Goal: Transaction & Acquisition: Purchase product/service

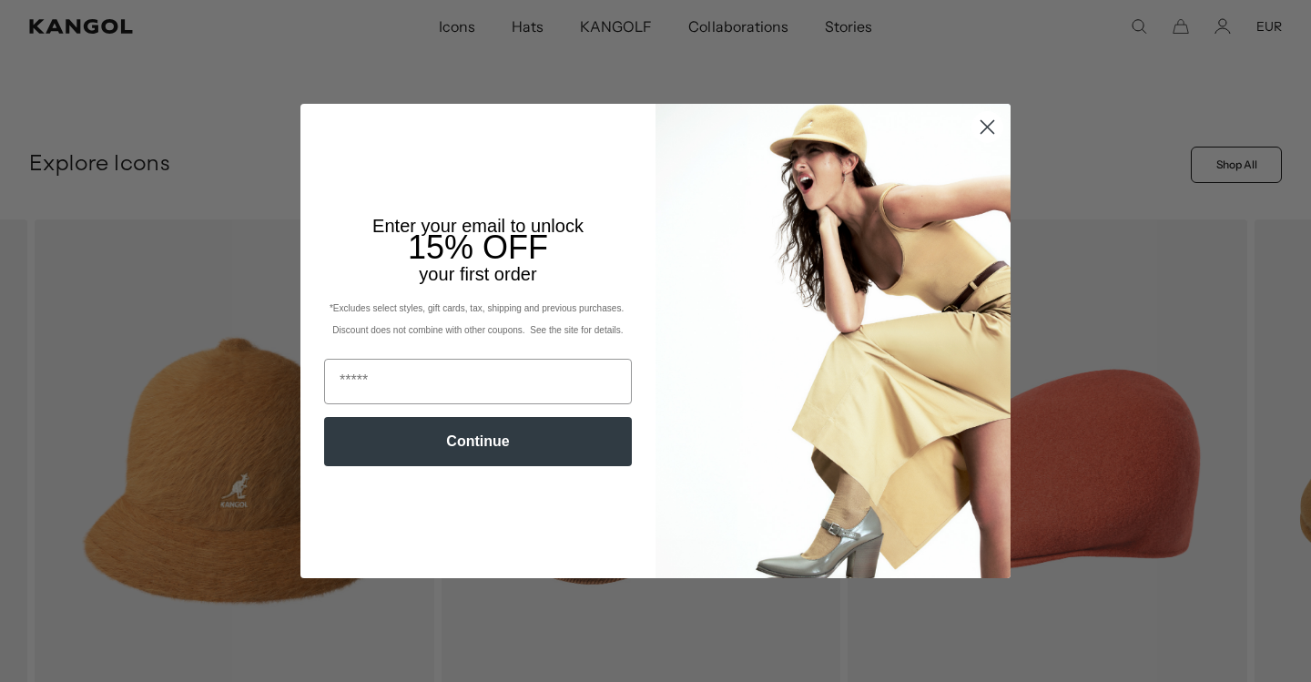
click at [987, 134] on circle "Close dialog" at bounding box center [987, 127] width 30 height 30
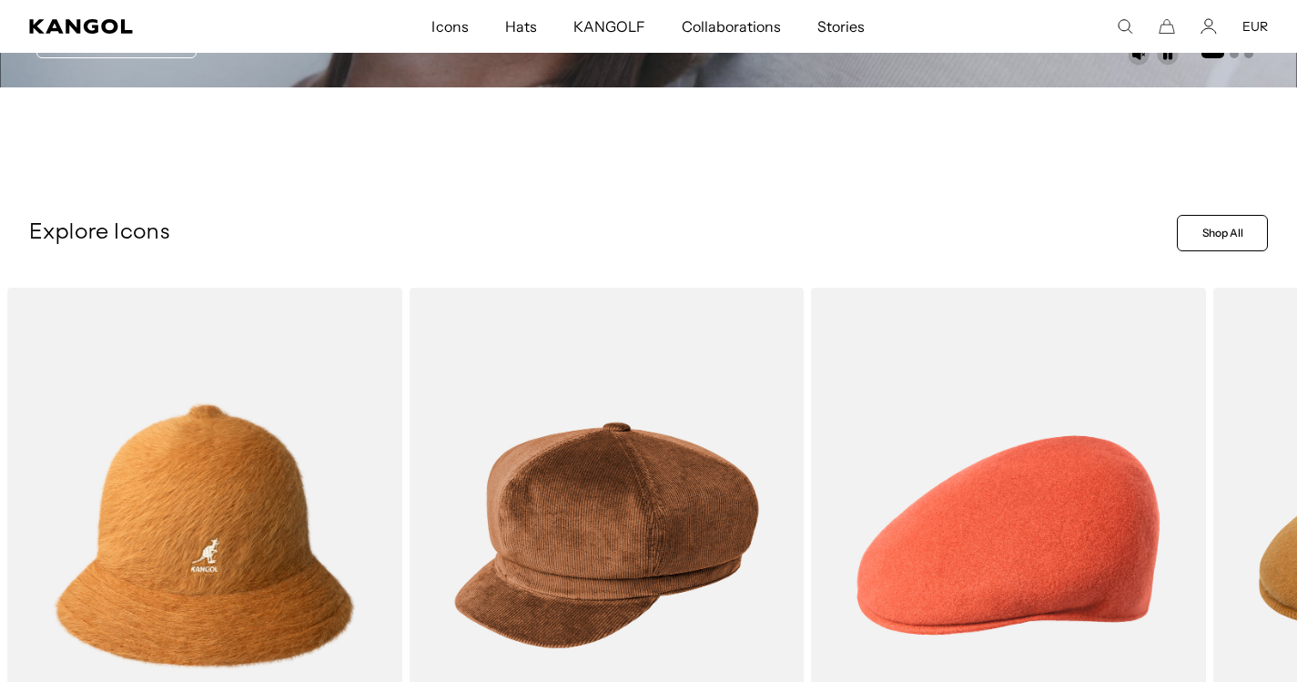
scroll to position [336, 0]
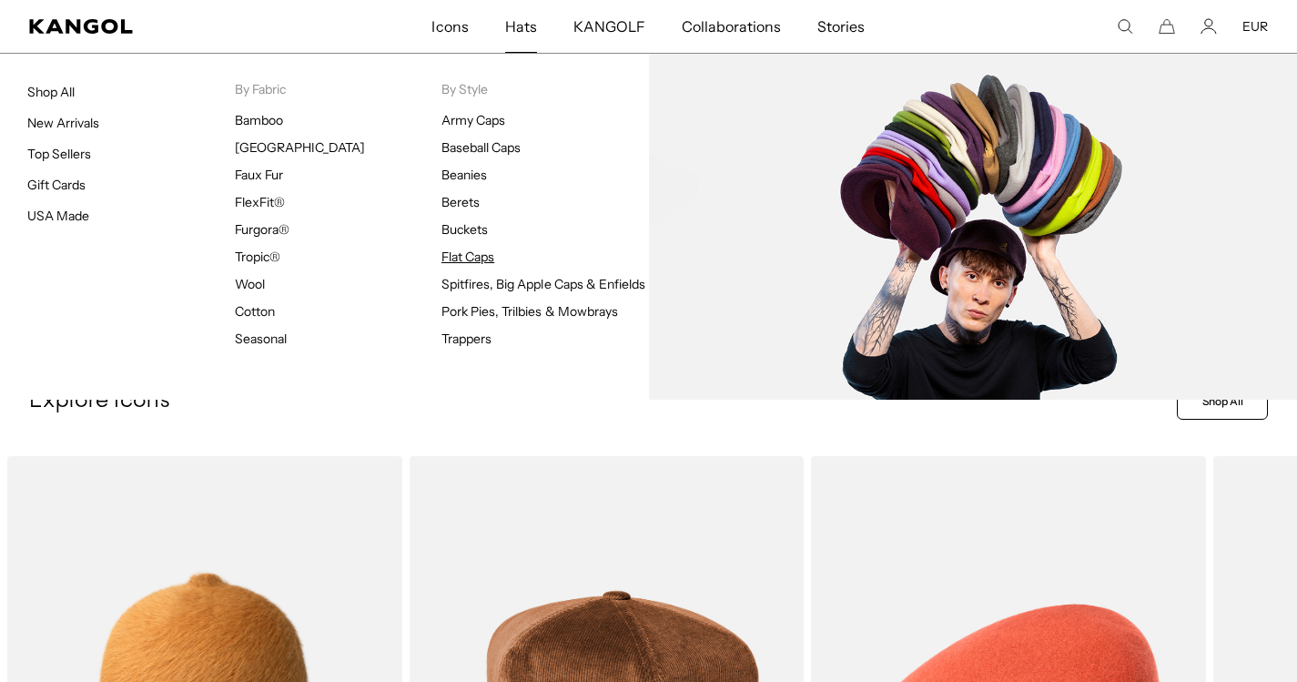
click at [471, 259] on link "Flat Caps" at bounding box center [467, 256] width 53 height 16
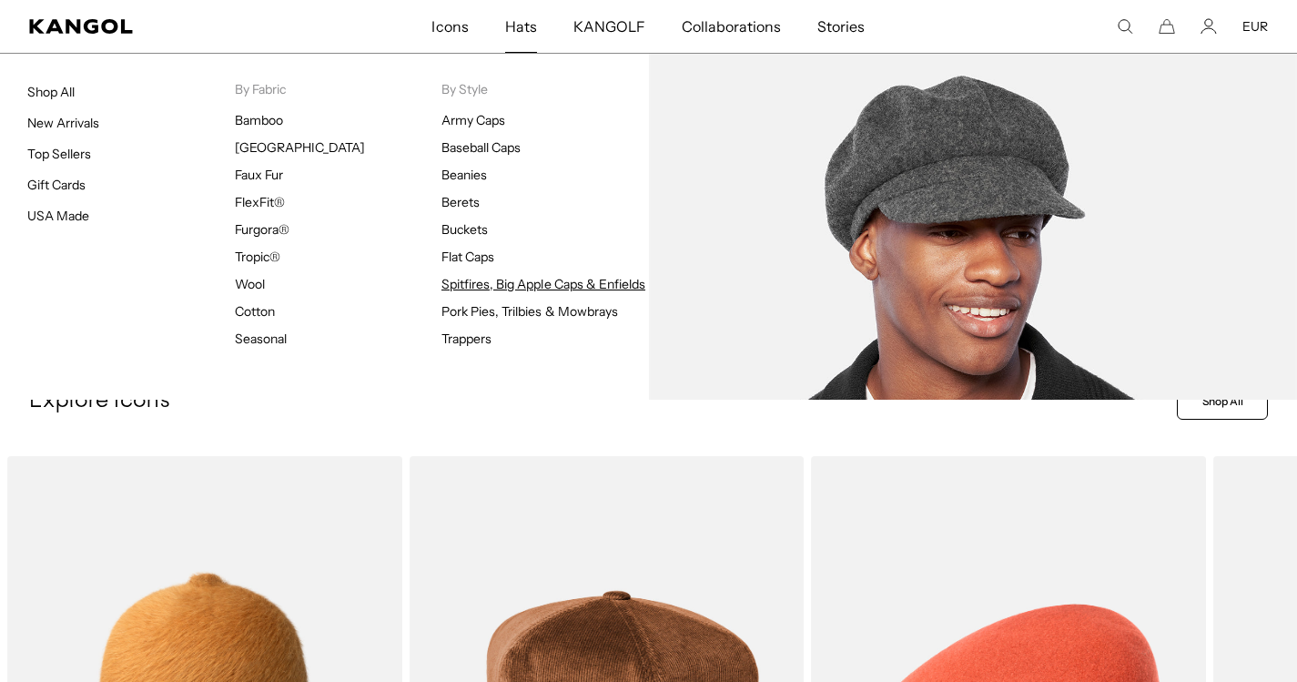
click at [472, 283] on link "Spitfires, Big Apple Caps & Enfields" at bounding box center [543, 284] width 204 height 16
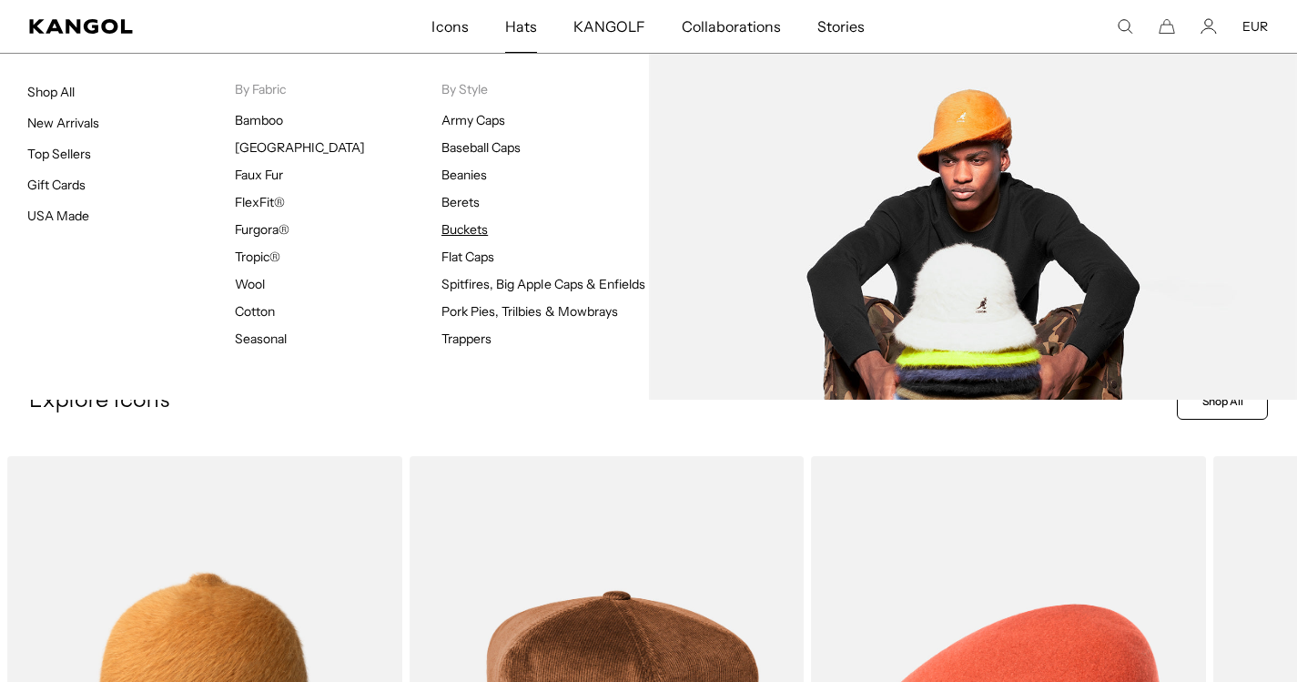
click at [461, 231] on link "Buckets" at bounding box center [464, 229] width 46 height 16
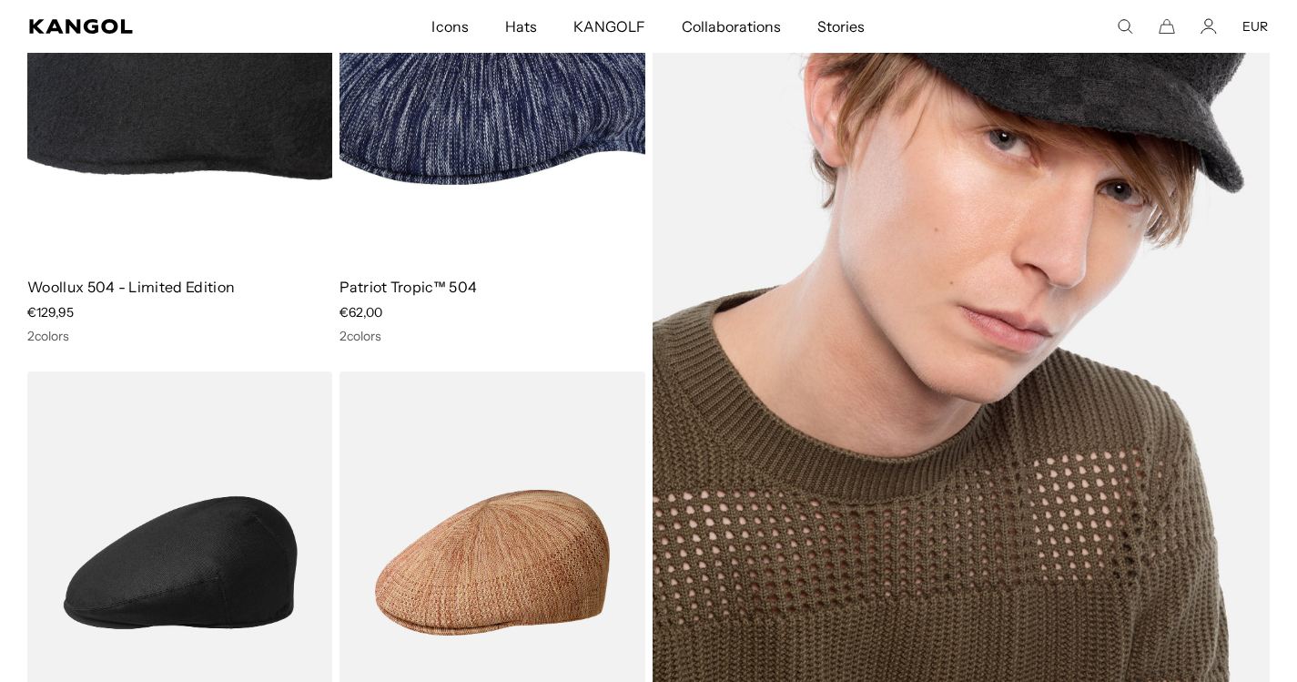
scroll to position [6543, 0]
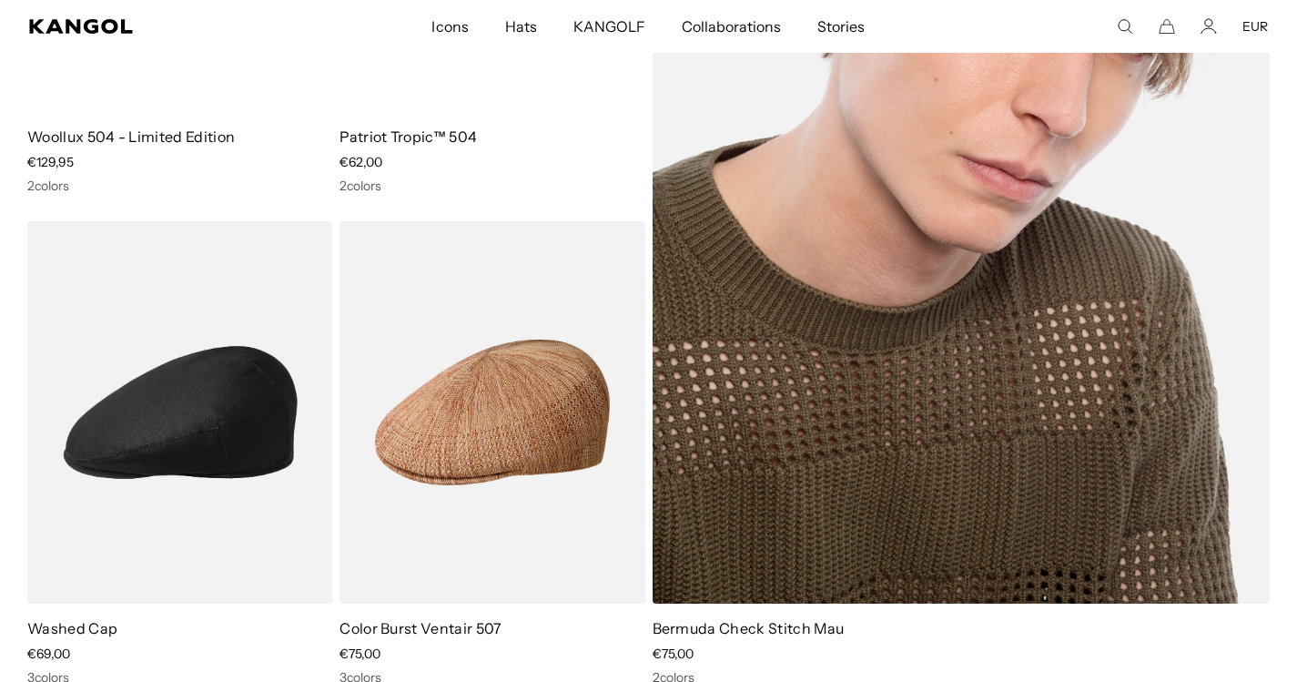
click at [956, 329] on img at bounding box center [962, 167] width 618 height 876
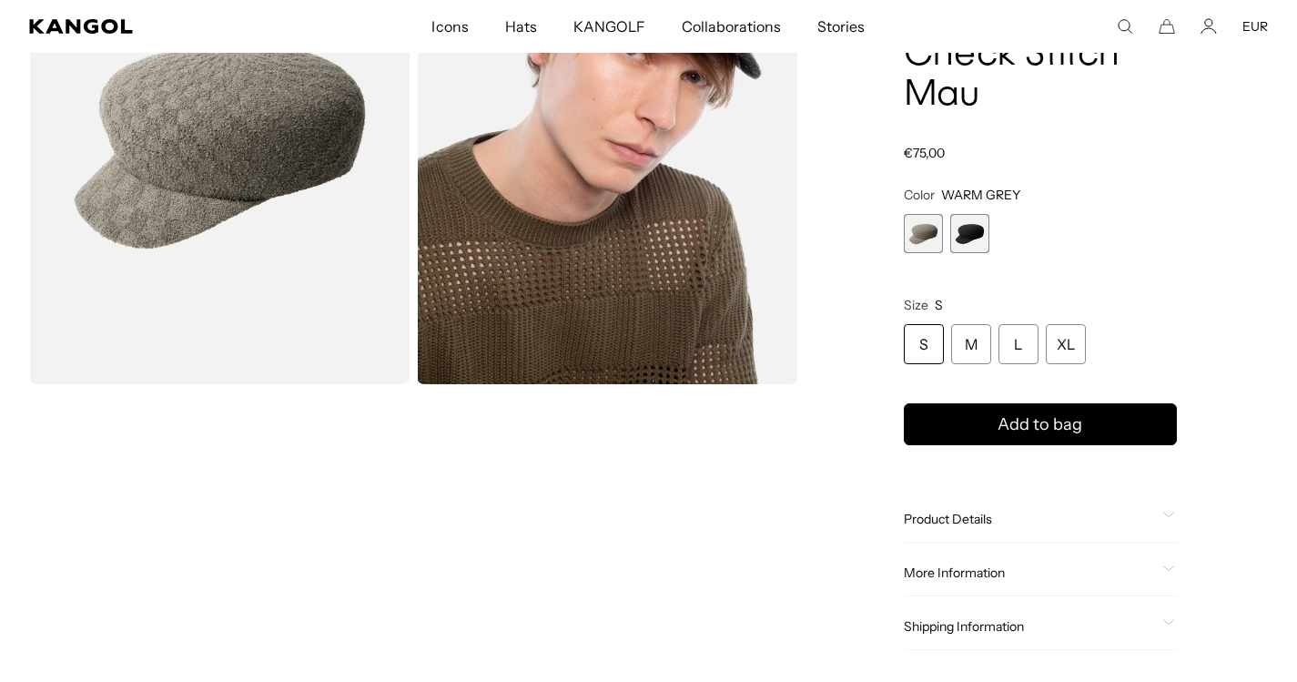
scroll to position [210, 0]
click at [968, 237] on span "2 of 2" at bounding box center [969, 233] width 39 height 39
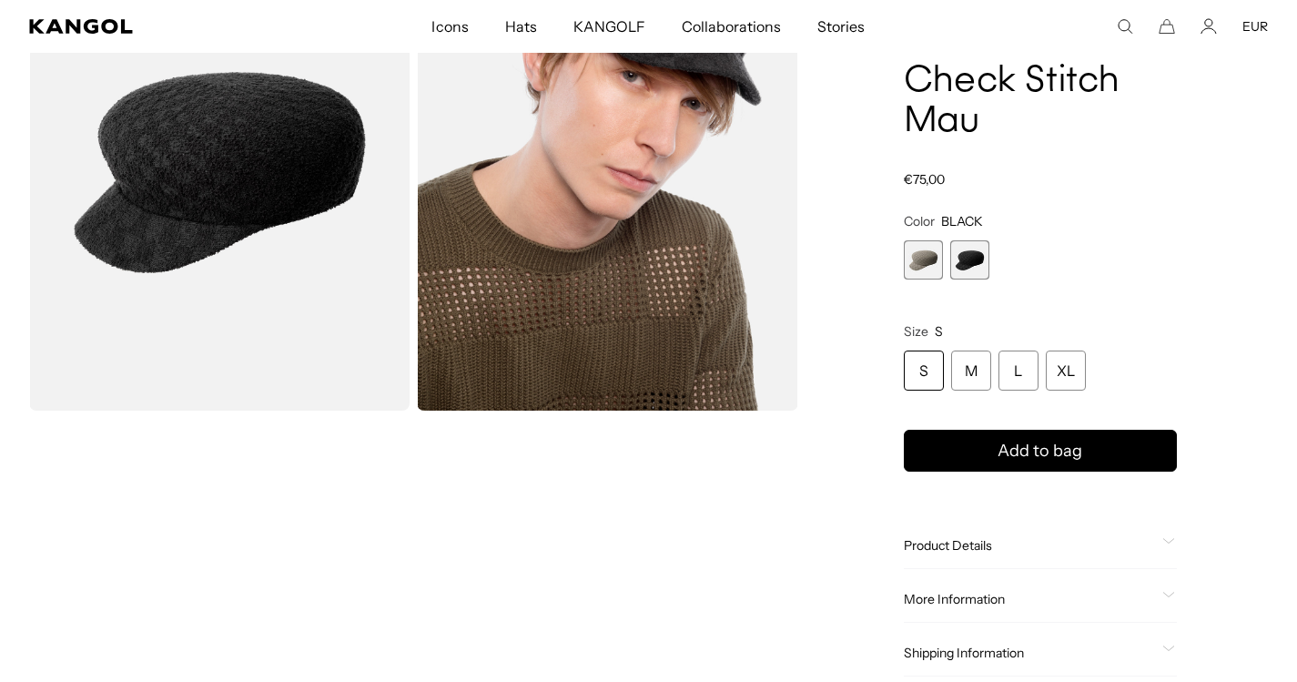
scroll to position [70, 0]
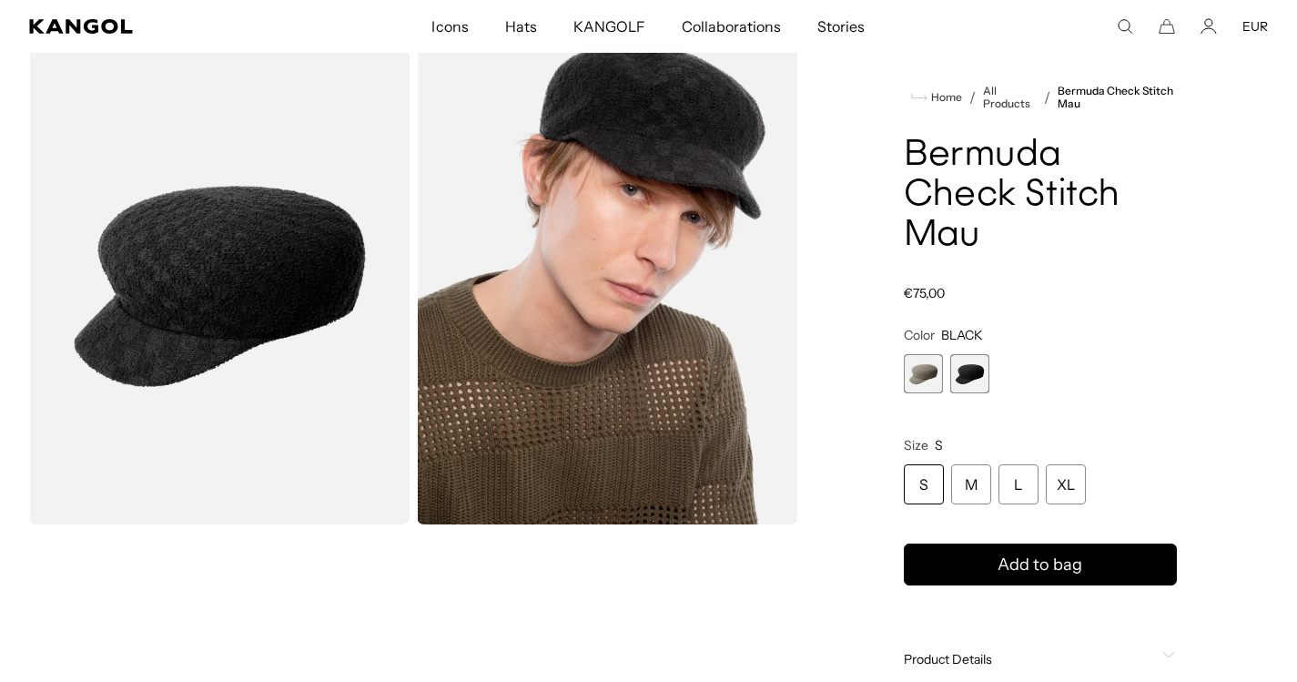
click at [928, 370] on span "1 of 2" at bounding box center [923, 373] width 39 height 39
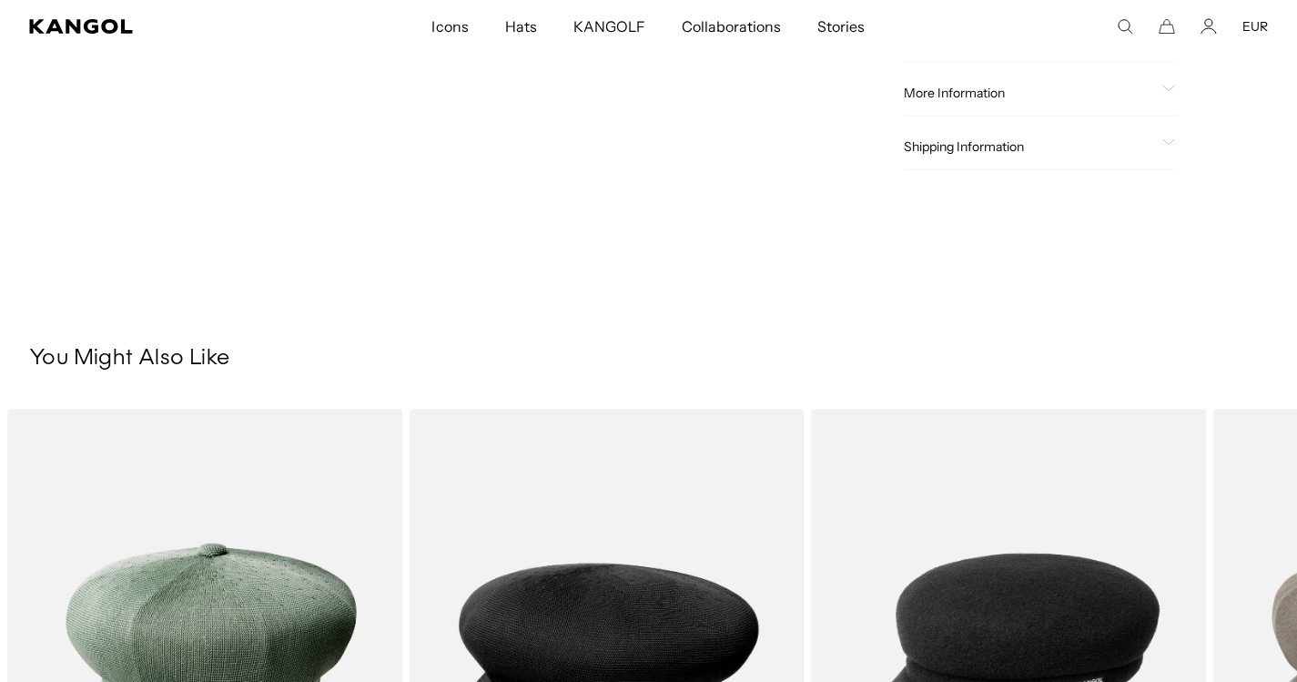
scroll to position [328, 0]
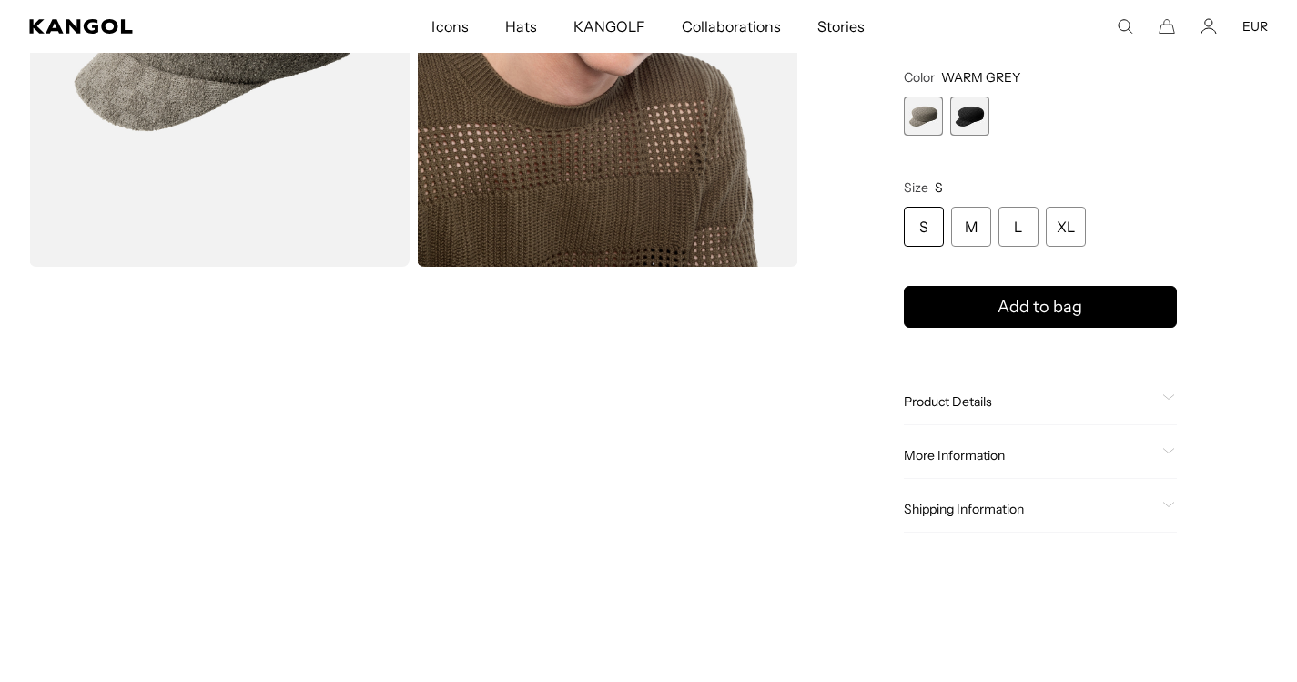
click at [964, 402] on span "Product Details" at bounding box center [1029, 401] width 251 height 16
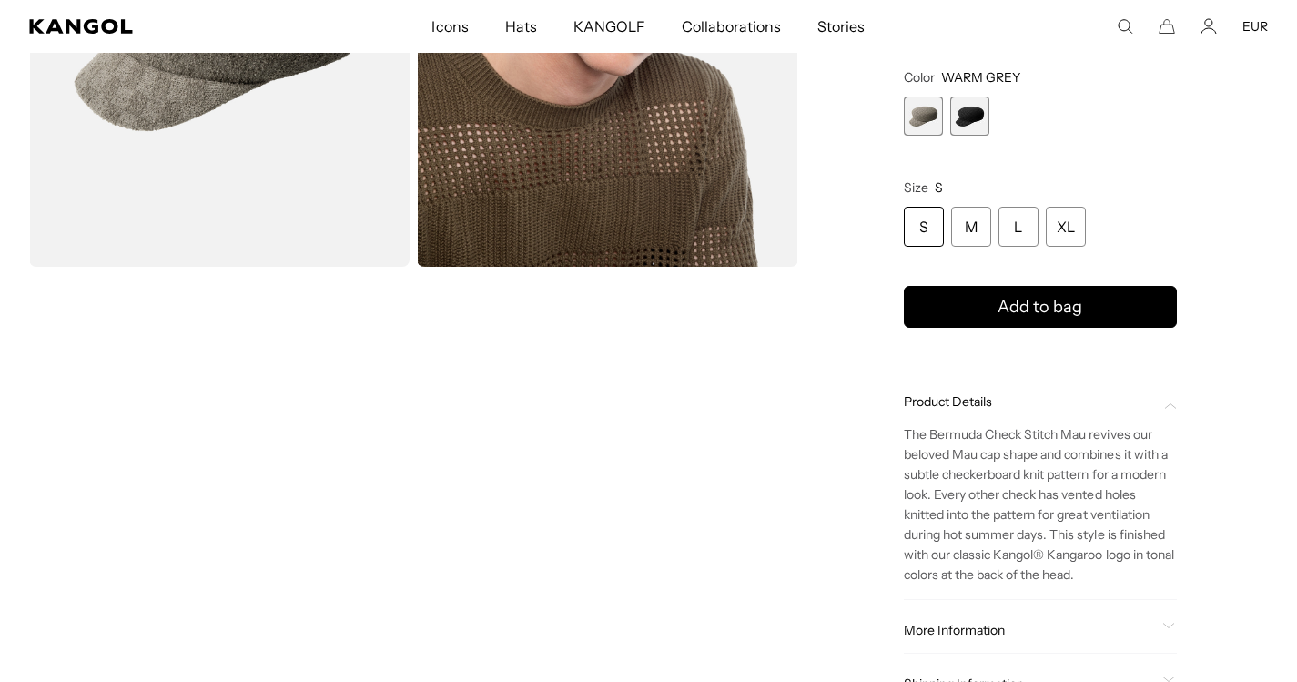
click at [977, 608] on div "More Information Style ID K3758 Shape MAU Fabrication BERMUDA USA Made or Impor…" at bounding box center [1040, 630] width 273 height 46
click at [977, 614] on div "More Information Style ID K3758 Shape MAU Fabrication BERMUDA USA Made or Impor…" at bounding box center [1040, 630] width 273 height 46
click at [978, 622] on div "More Information Style ID K3758 Shape MAU Fabrication BERMUDA USA Made or Impor…" at bounding box center [1040, 630] width 273 height 46
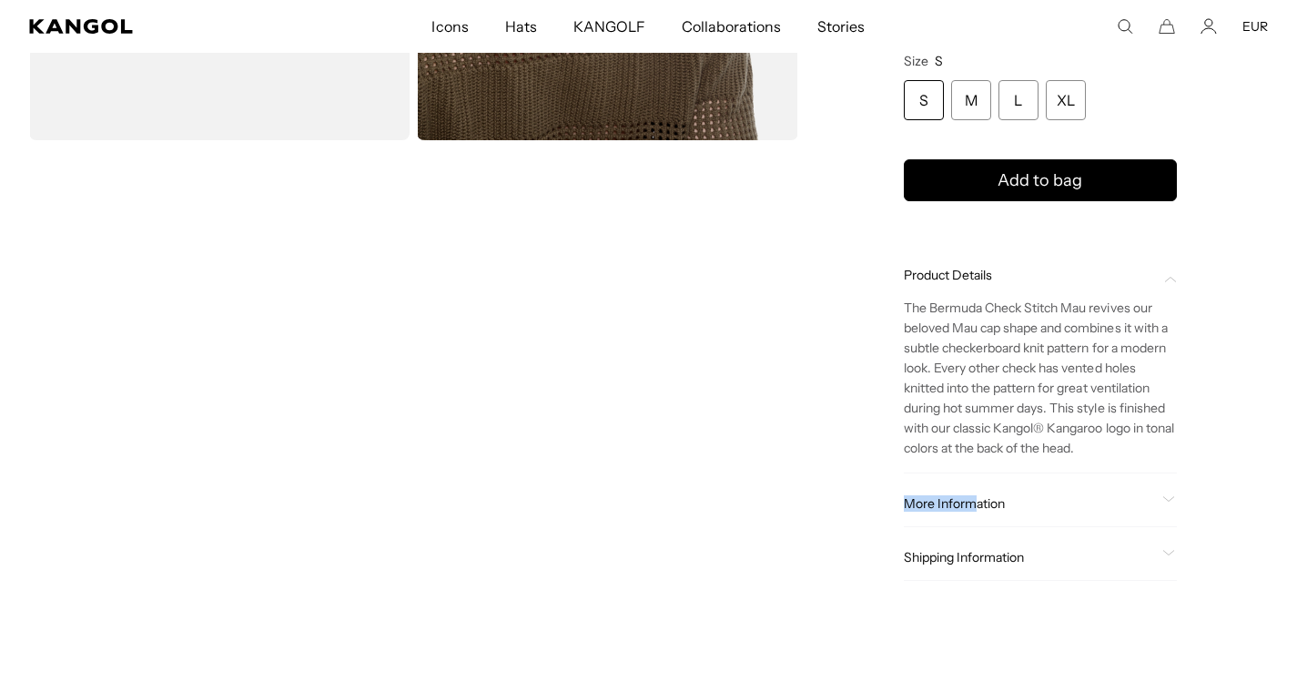
scroll to position [467, 0]
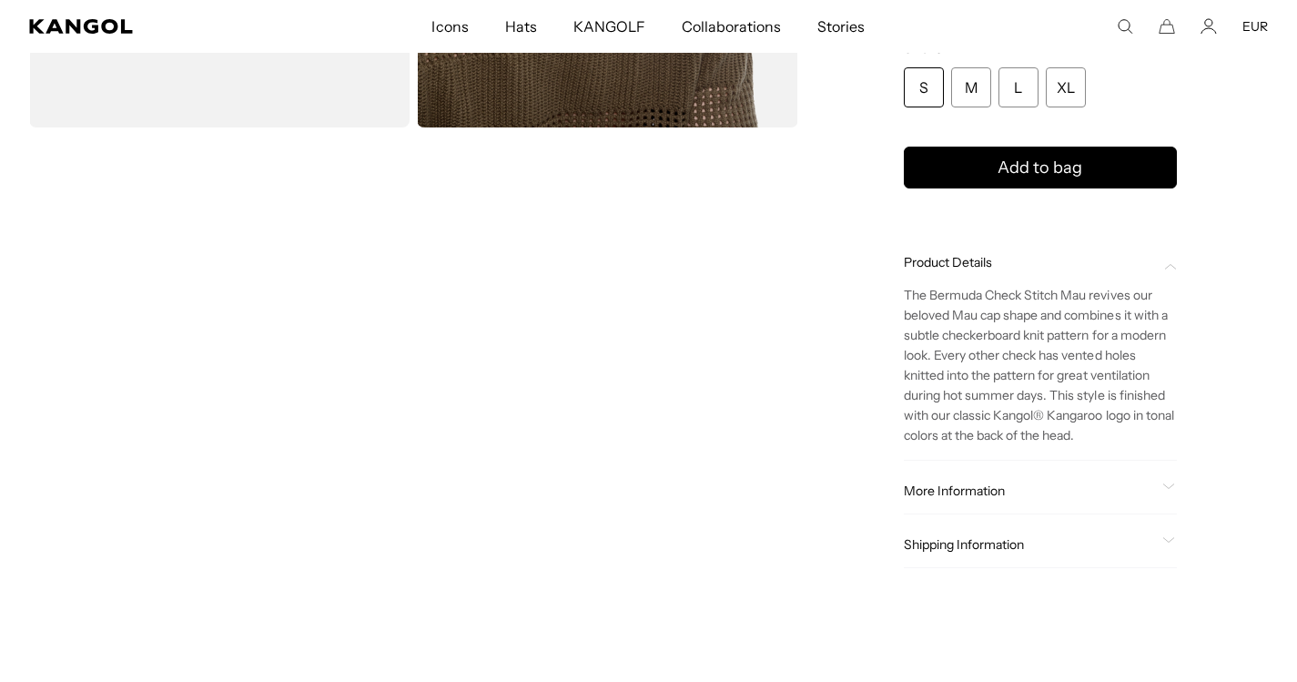
click at [957, 546] on span "Shipping Information" at bounding box center [1029, 544] width 251 height 16
click at [948, 488] on span "More Information" at bounding box center [1029, 490] width 251 height 16
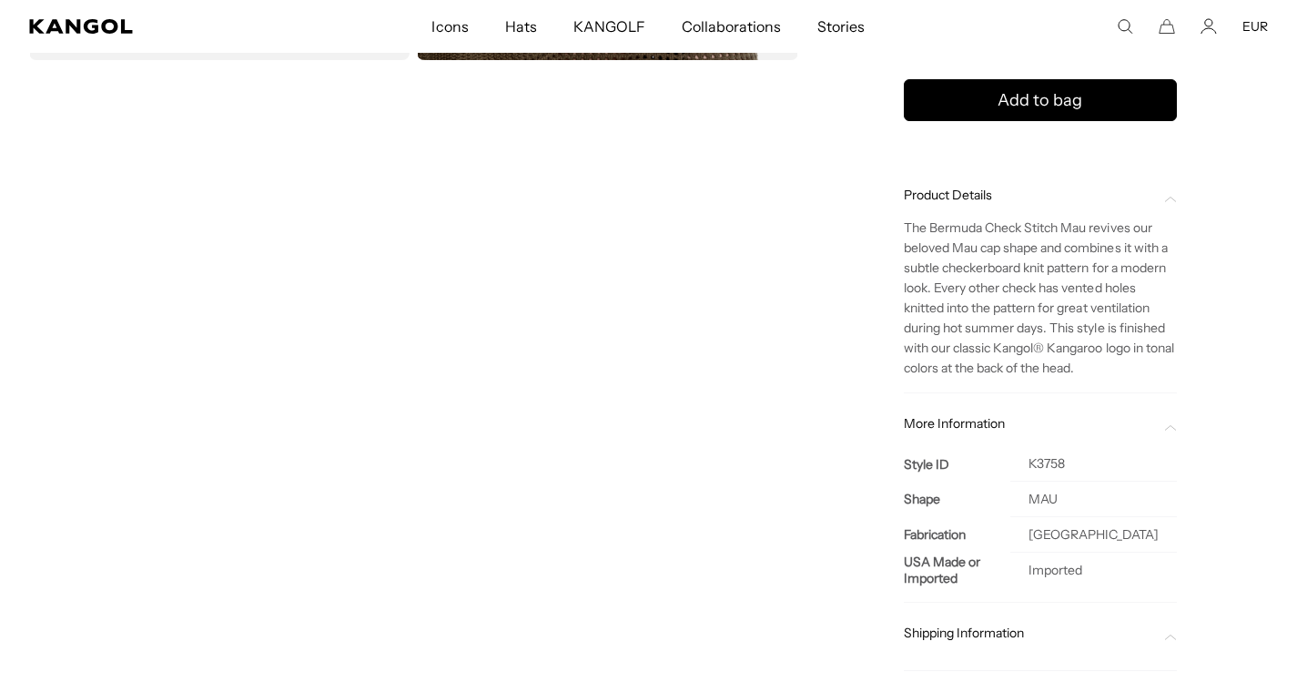
scroll to position [615, 0]
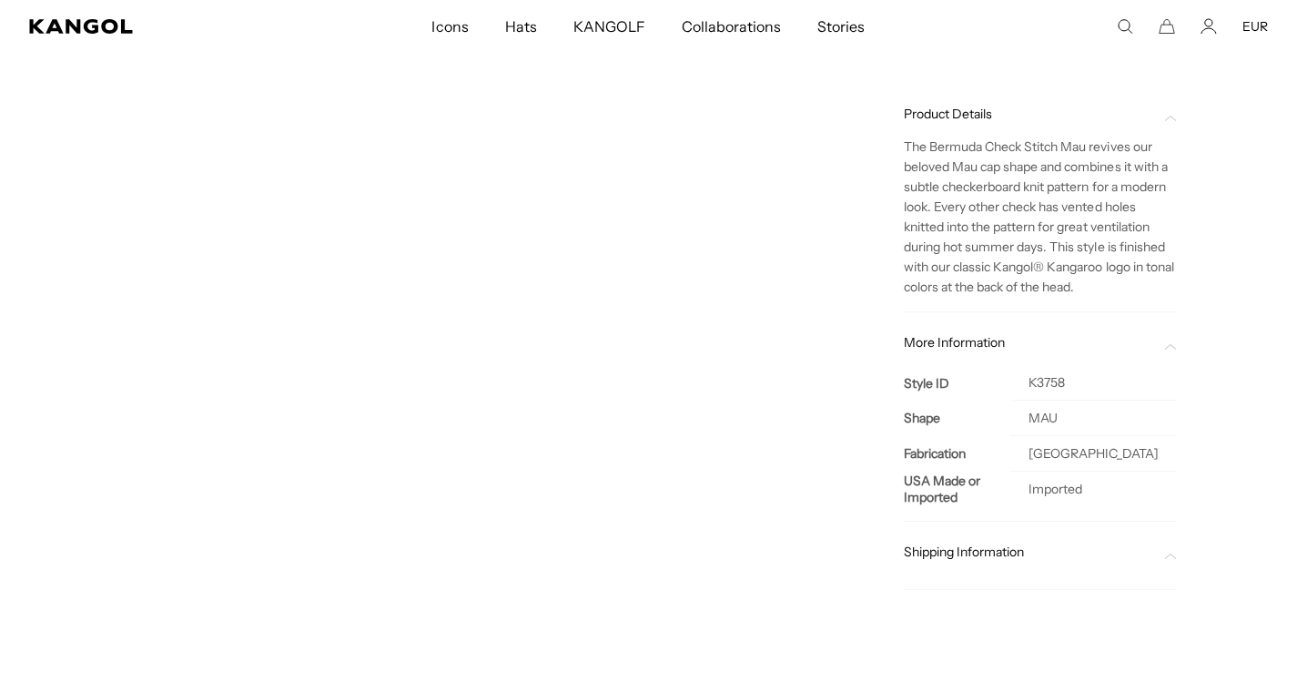
click at [997, 556] on span "Shipping Information" at bounding box center [1029, 551] width 251 height 16
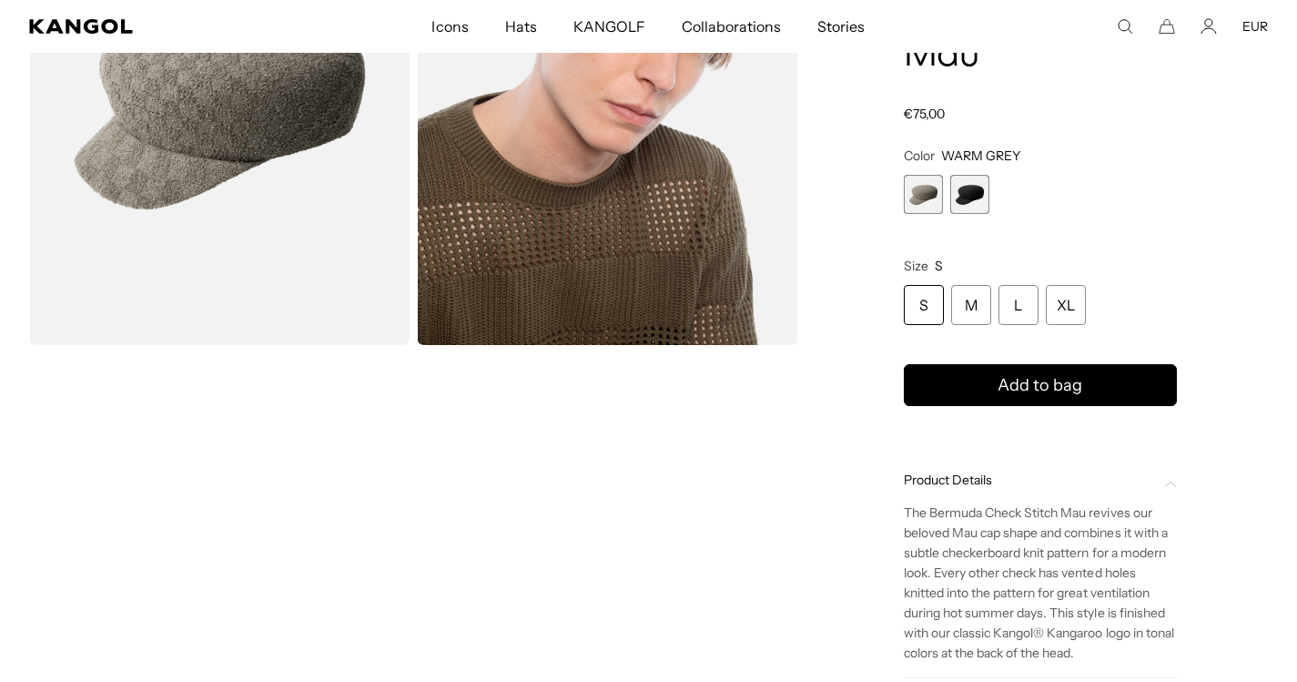
scroll to position [0, 0]
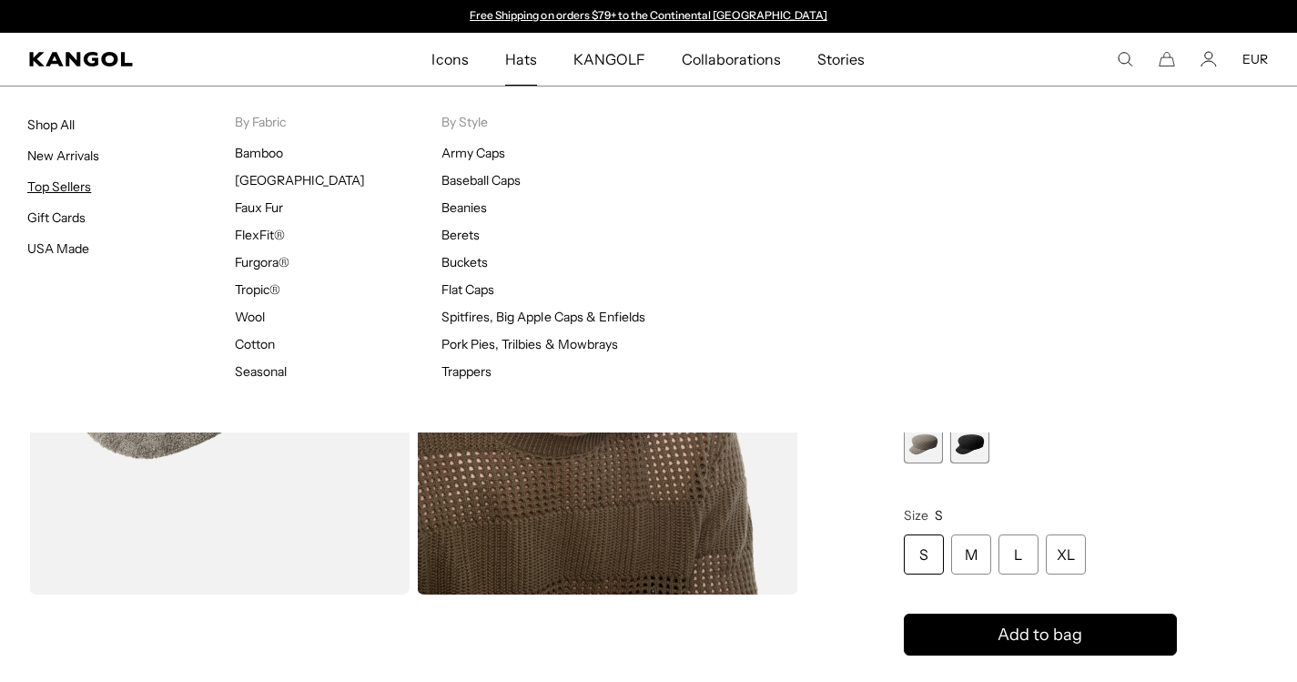
click at [67, 180] on link "Top Sellers" at bounding box center [59, 186] width 64 height 16
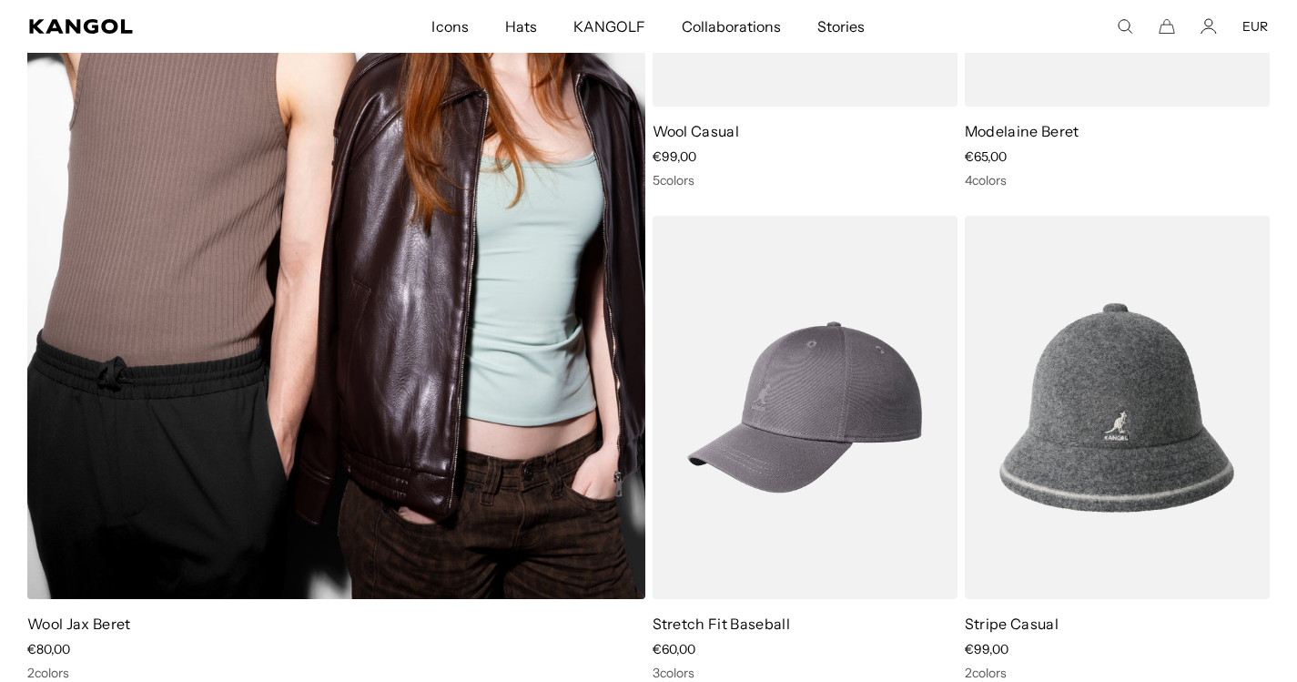
scroll to position [5533, 0]
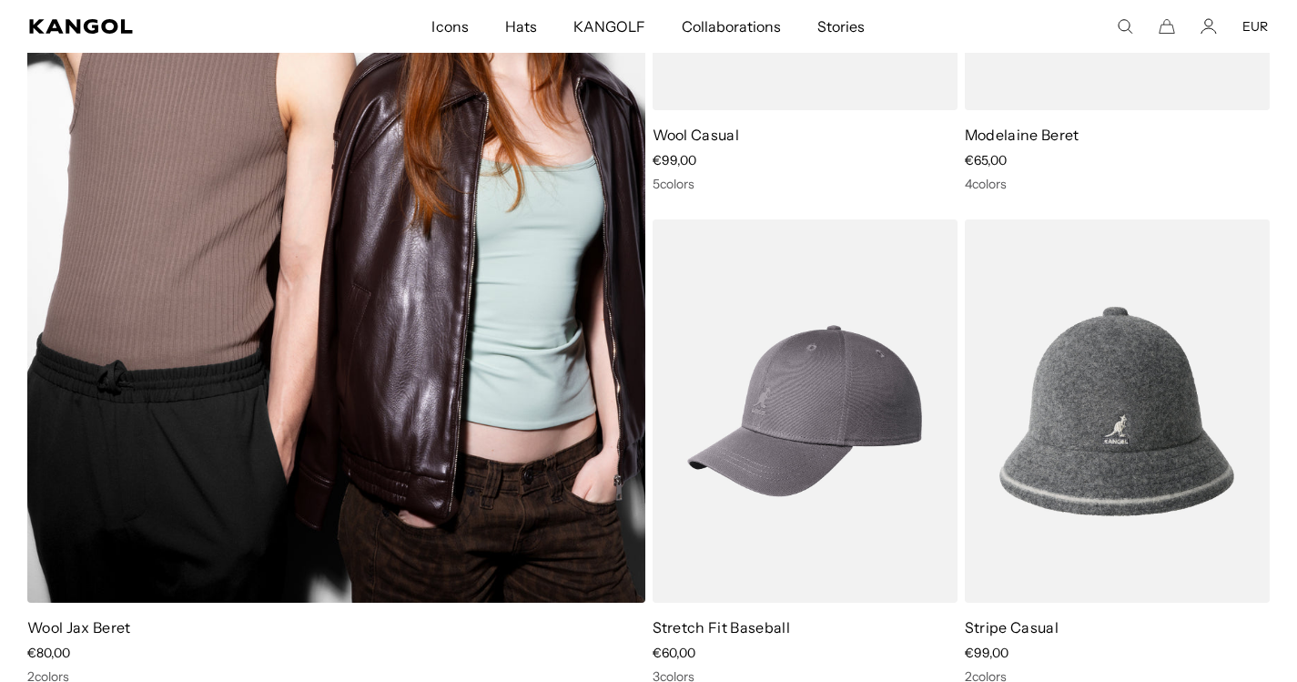
click at [406, 370] on img at bounding box center [336, 165] width 618 height 876
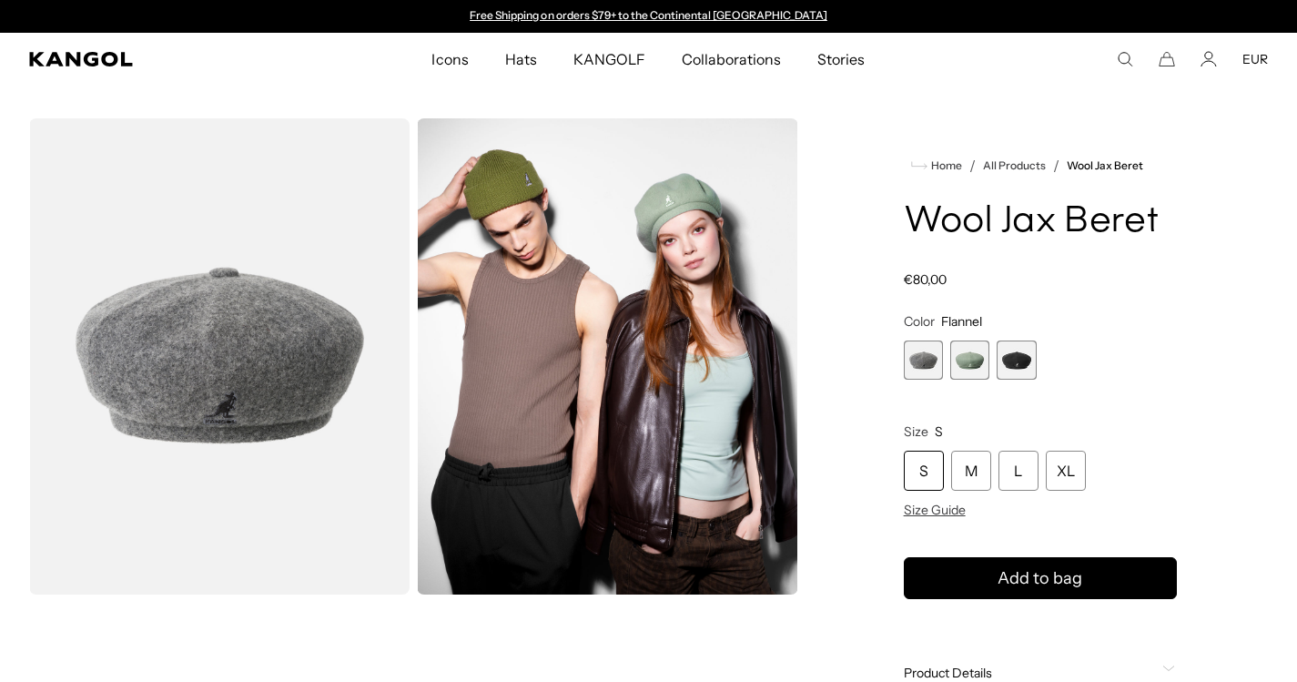
click at [1025, 340] on span "3 of 3" at bounding box center [1016, 359] width 39 height 39
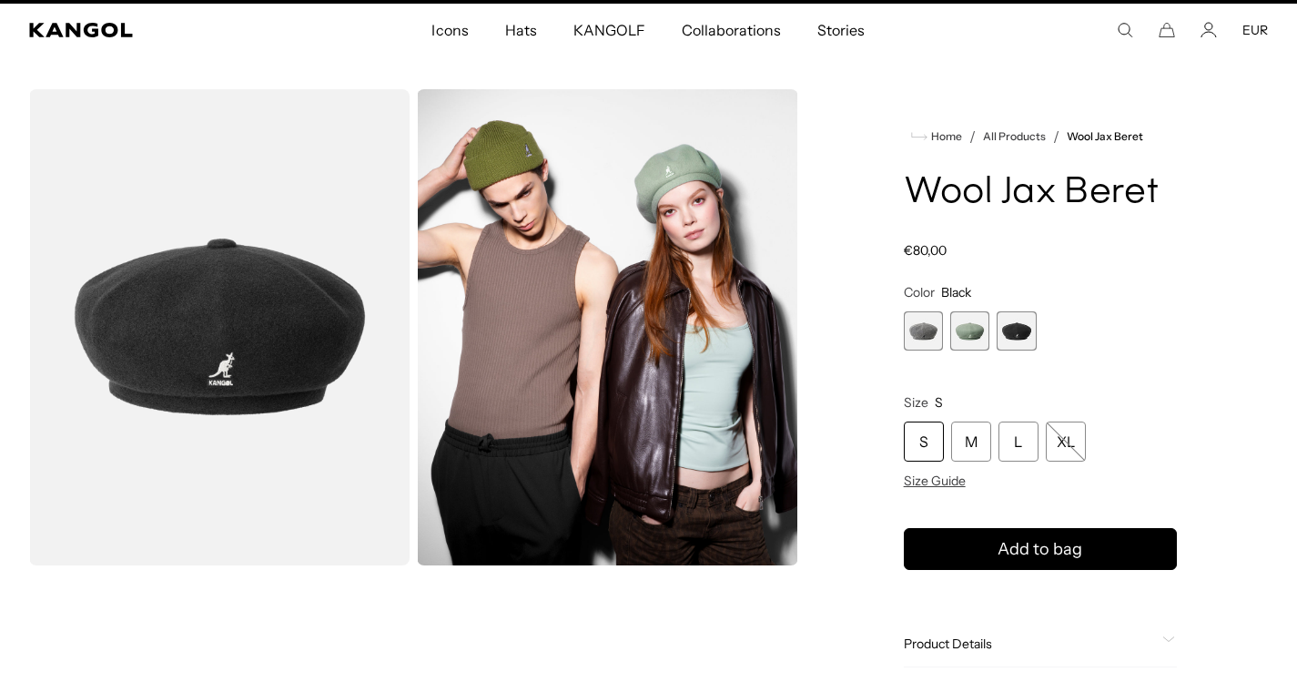
scroll to position [29, 0]
click at [925, 339] on span "1 of 3" at bounding box center [923, 330] width 39 height 39
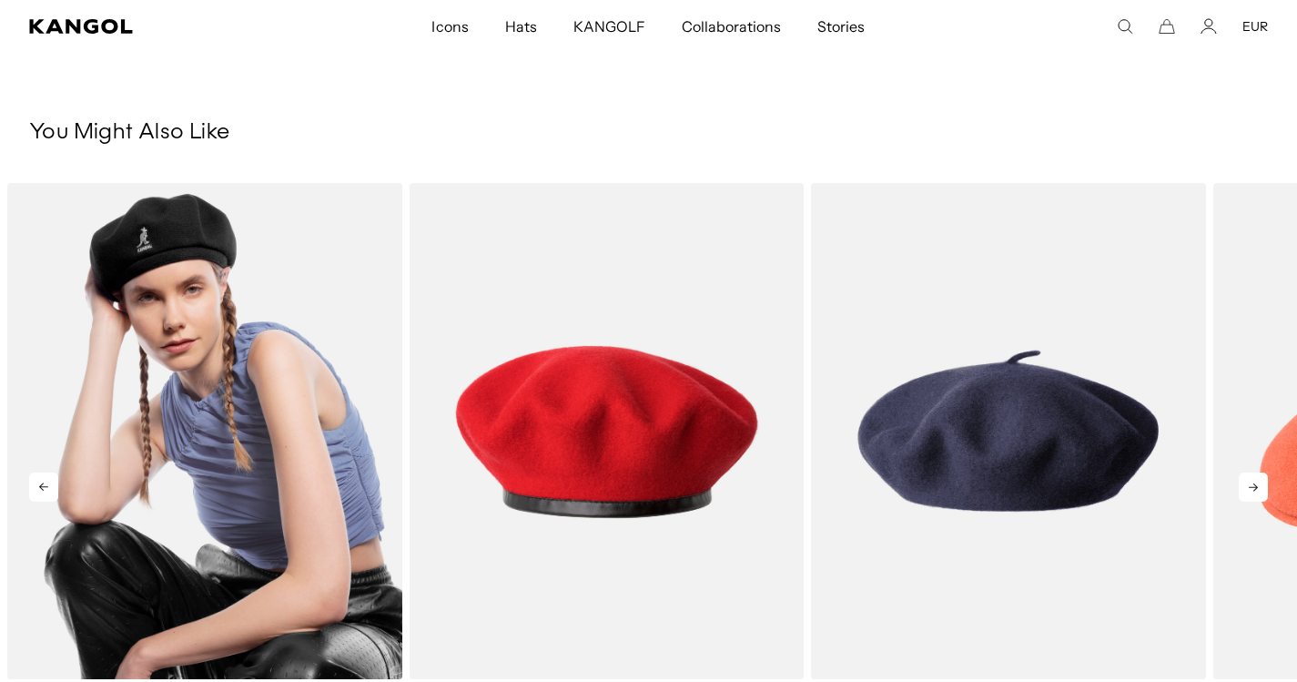
scroll to position [956, 0]
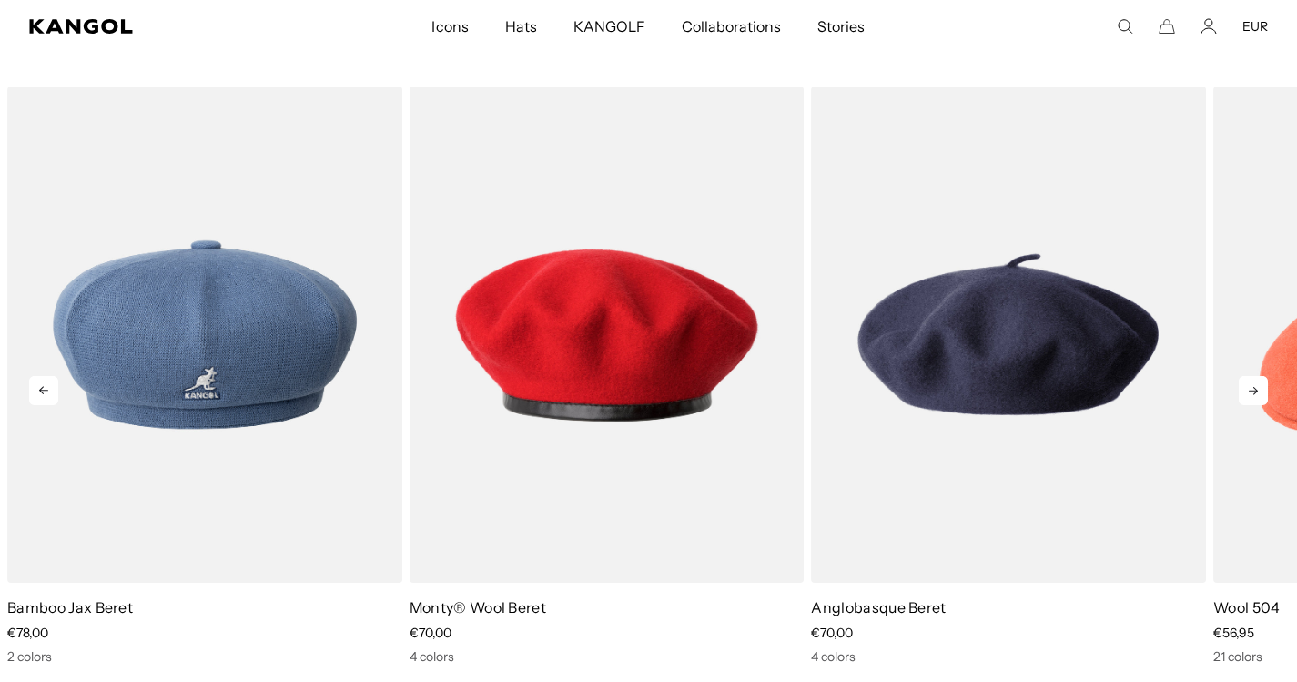
click at [1252, 390] on icon at bounding box center [1253, 390] width 29 height 29
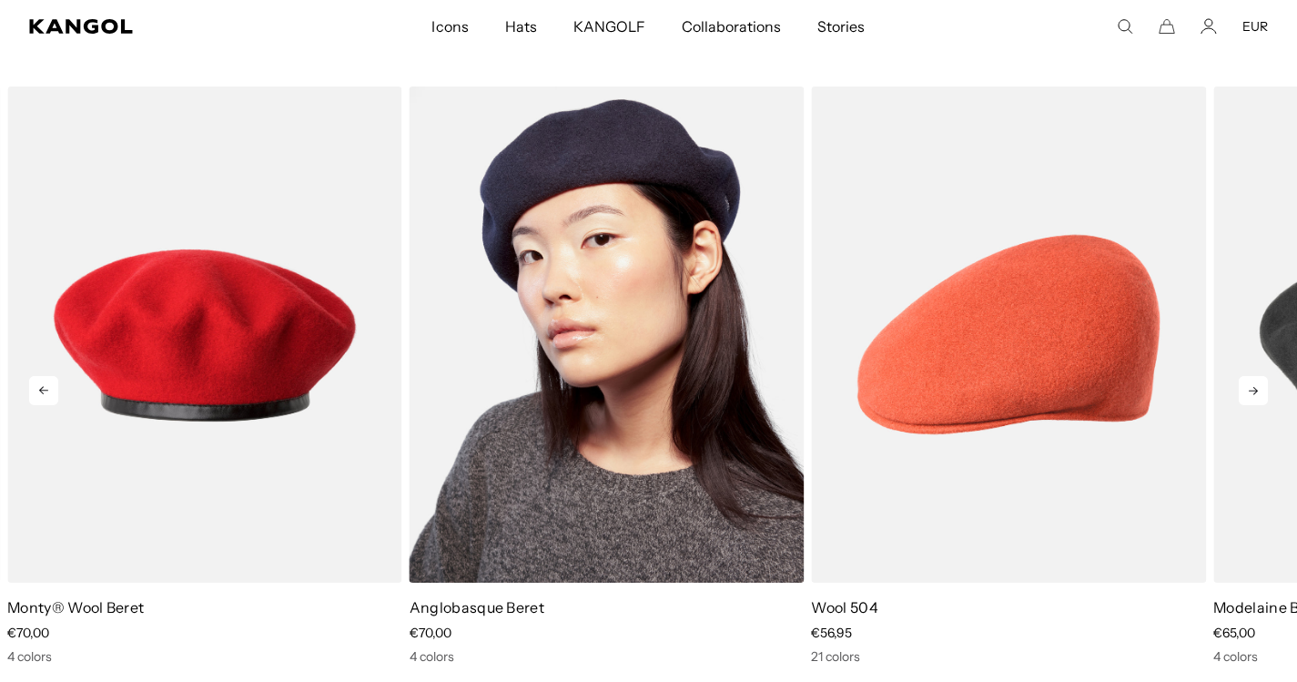
click at [656, 362] on img "3 of 5" at bounding box center [607, 333] width 395 height 495
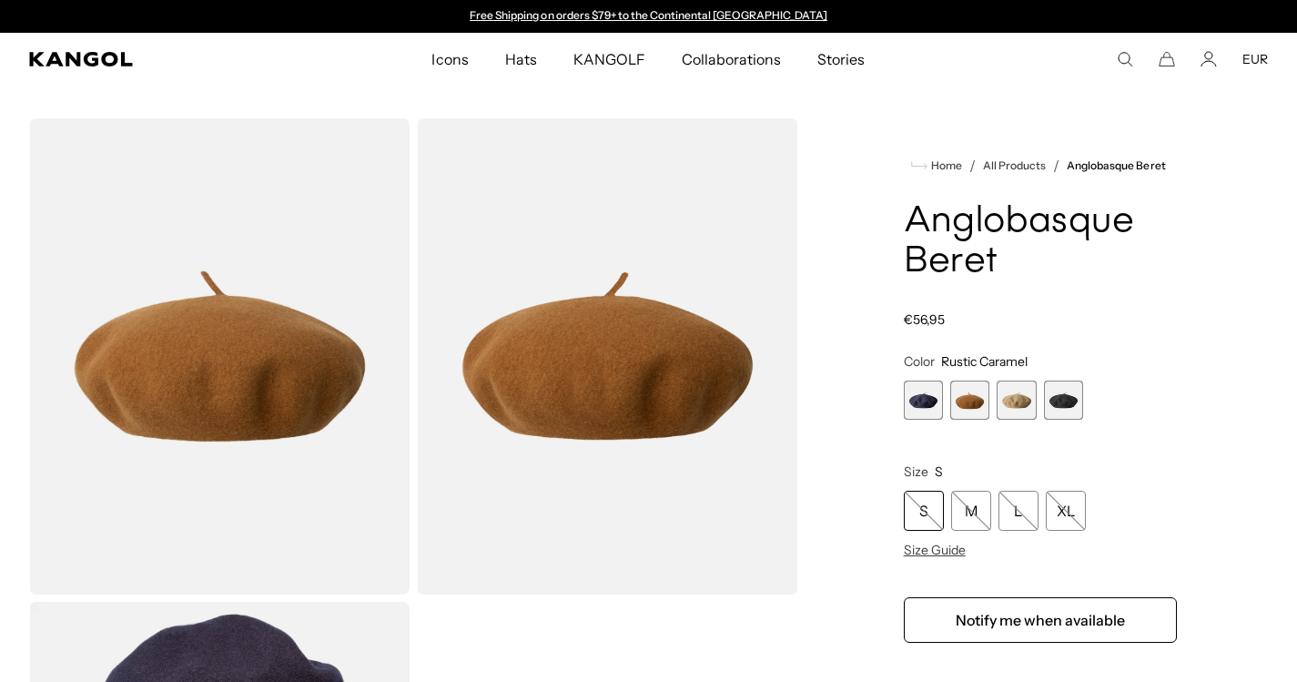
click at [922, 405] on span "1 of 4" at bounding box center [923, 399] width 39 height 39
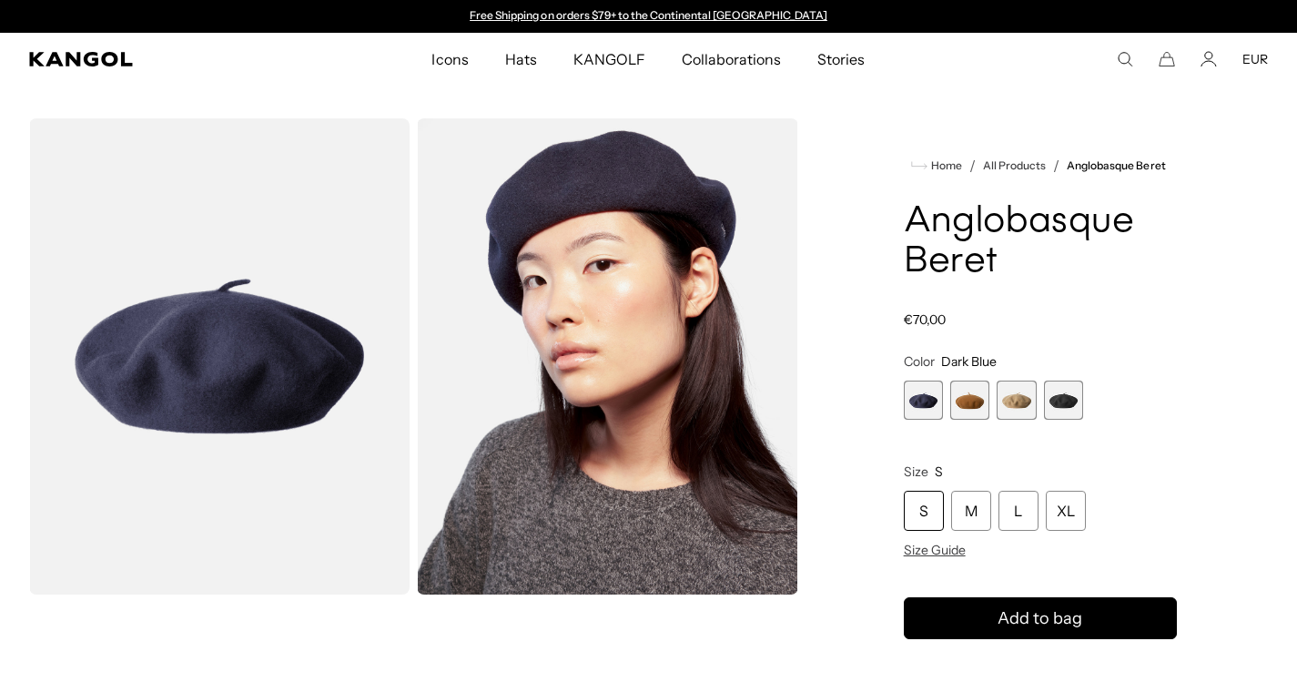
click at [1068, 407] on span "4 of 4" at bounding box center [1063, 399] width 39 height 39
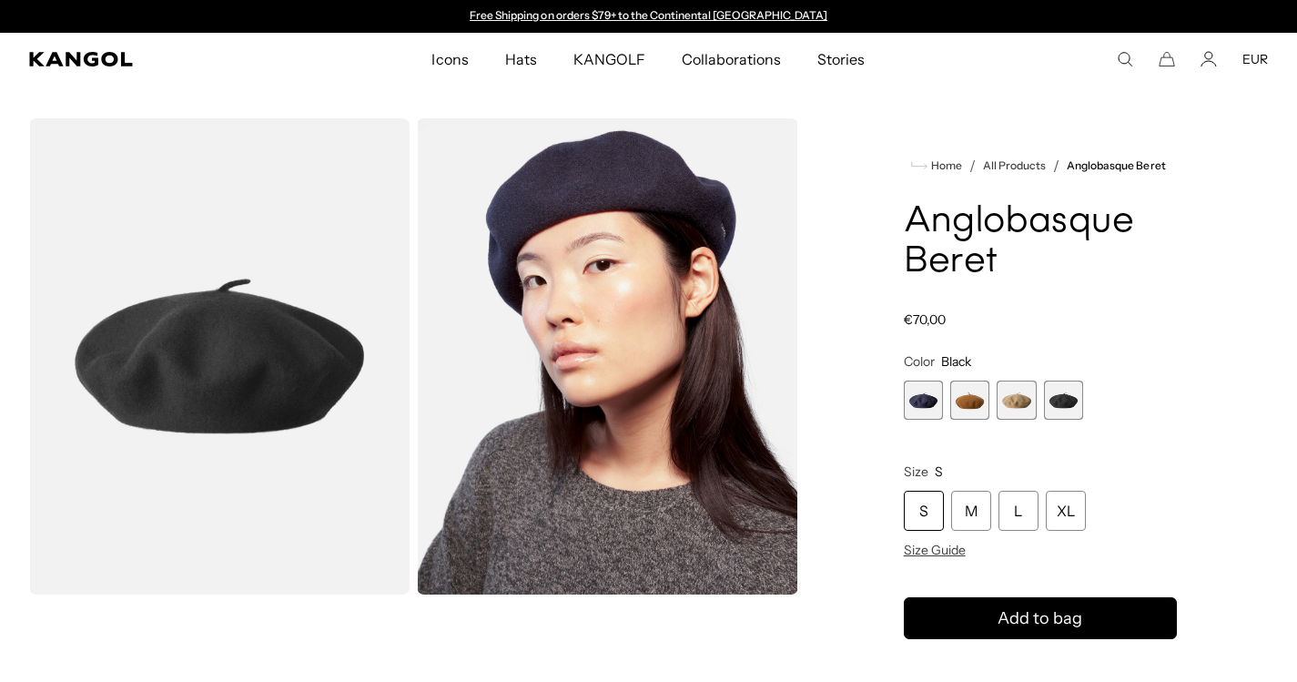
scroll to position [283, 0]
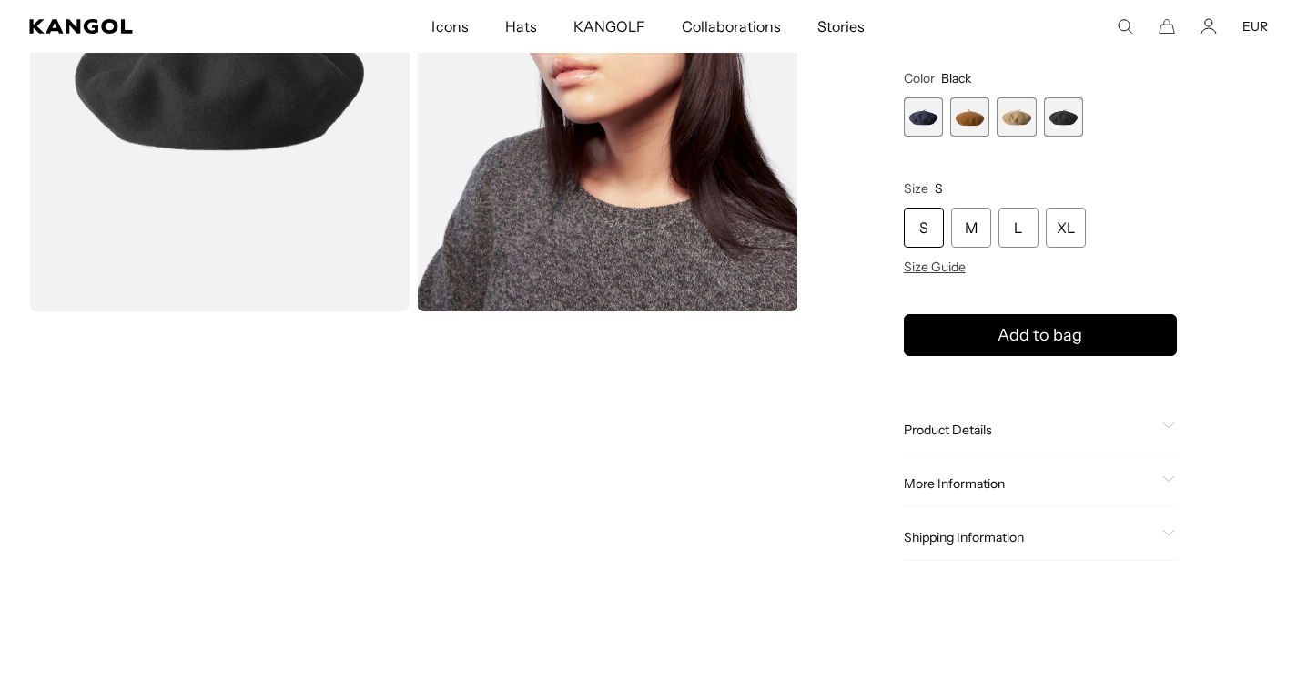
click at [975, 438] on span "Product Details" at bounding box center [1029, 429] width 251 height 16
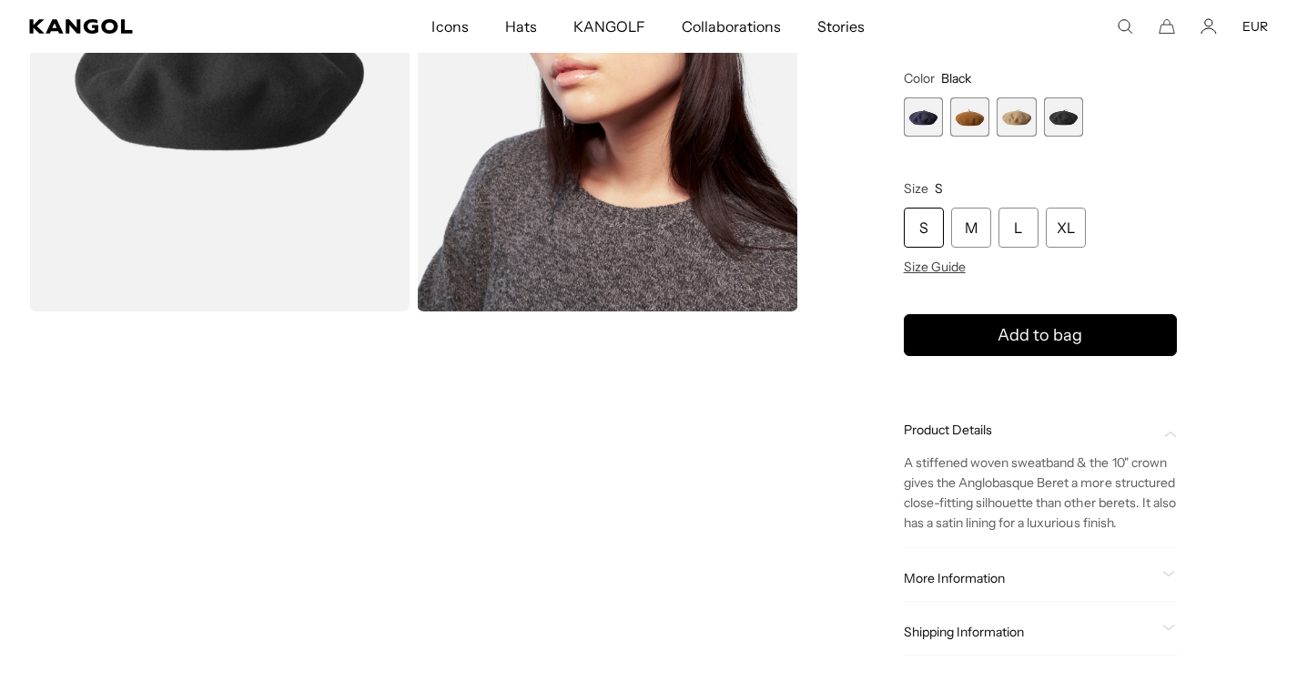
scroll to position [0, 0]
click at [946, 576] on div "More Information Style ID 0252HT Shape Beret Fabrication Wool Felt Material 90%…" at bounding box center [1040, 578] width 273 height 46
click at [958, 586] on span "More Information" at bounding box center [1029, 578] width 251 height 16
